Goal: Transaction & Acquisition: Purchase product/service

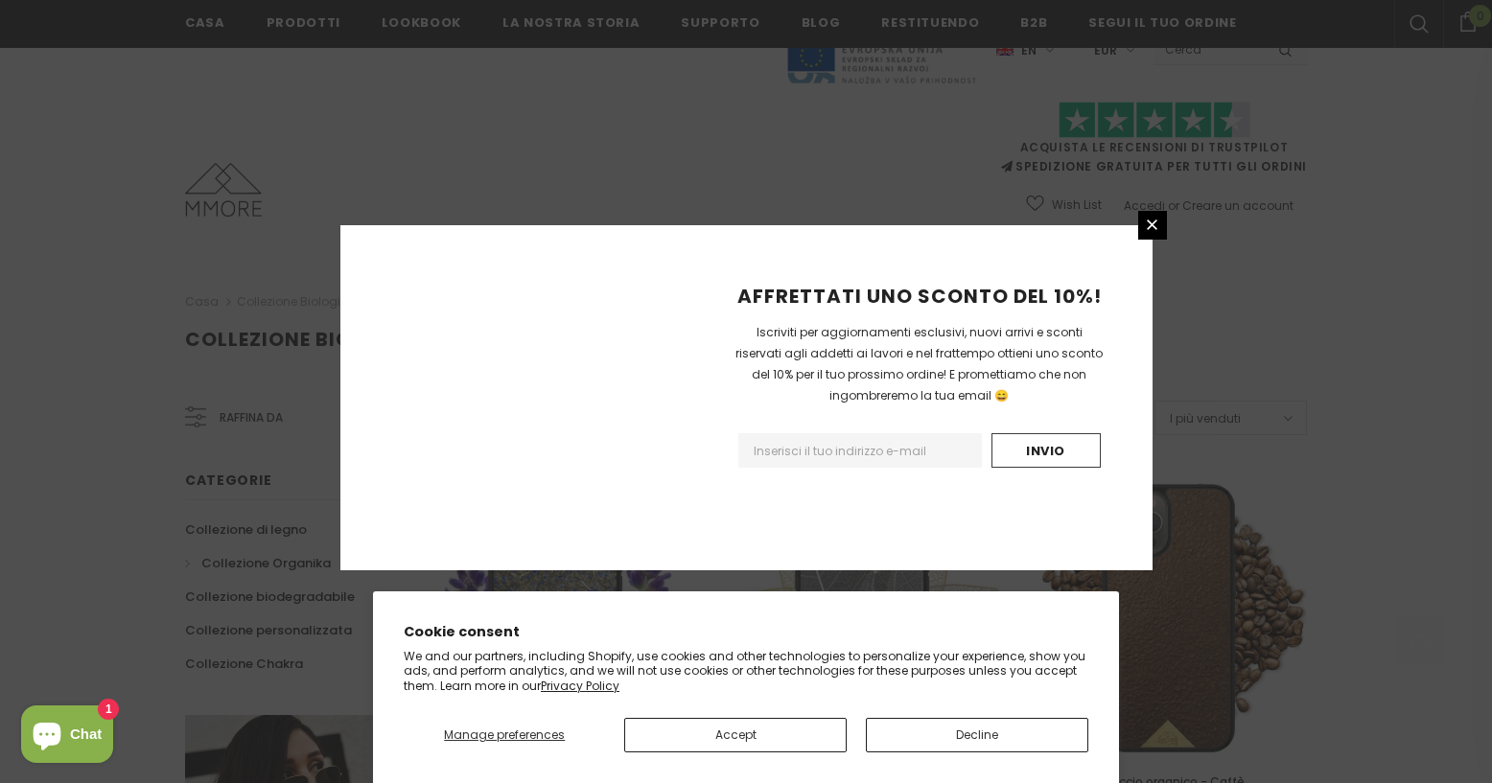
scroll to position [2205, 0]
